Goal: Book appointment/travel/reservation

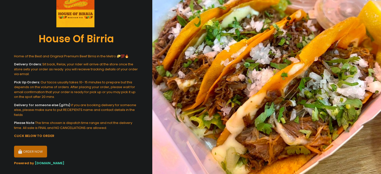
scroll to position [65, 0]
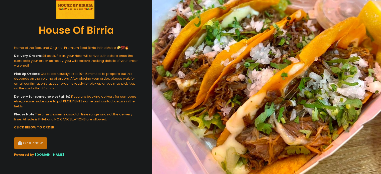
click at [25, 146] on button "ORDER NOW" at bounding box center [30, 143] width 33 height 12
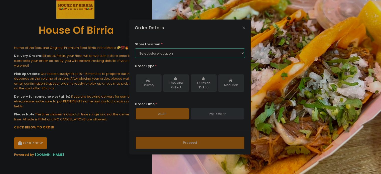
click at [166, 53] on select "Select store location House Of [GEOGRAPHIC_DATA]-[GEOGRAPHIC_DATA]-[GEOGRAPHIC_…" at bounding box center [190, 53] width 110 height 10
select select "65010688d5629932d85d7f9b"
click at [135, 48] on select "Select store location House Of [GEOGRAPHIC_DATA]-[GEOGRAPHIC_DATA]-[GEOGRAPHIC_…" at bounding box center [190, 53] width 110 height 10
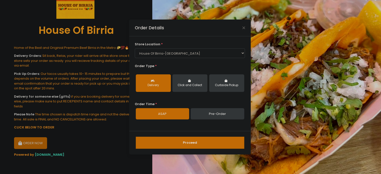
click at [214, 114] on link "Pre-Order" at bounding box center [217, 114] width 53 height 12
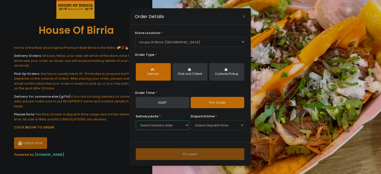
click at [184, 126] on select "Select Delivery date [DATE] [DATE] [DATE] [DATE] [DATE] [DATE] [DATE] [DATE] [D…" at bounding box center [162, 126] width 53 height 10
select select "[DATE]"
click at [136, 121] on select "Select Delivery date [DATE] [DATE] [DATE] [DATE] [DATE] [DATE] [DATE] [DATE] [D…" at bounding box center [162, 126] width 53 height 10
click at [226, 125] on select "Select dispatch time 10:00 AM - 10:30 AM 10:30 AM - 11:00 AM 11:00 AM - 11:30 A…" at bounding box center [217, 126] width 53 height 10
select select "15:30"
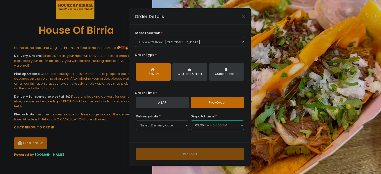
click at [191, 121] on select "Select dispatch time 10:00 AM - 10:30 AM 10:30 AM - 11:00 AM 11:00 AM - 11:30 A…" at bounding box center [217, 126] width 53 height 10
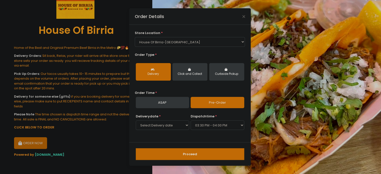
click at [193, 153] on button "Proceed" at bounding box center [190, 154] width 109 height 12
